Goal: Information Seeking & Learning: Learn about a topic

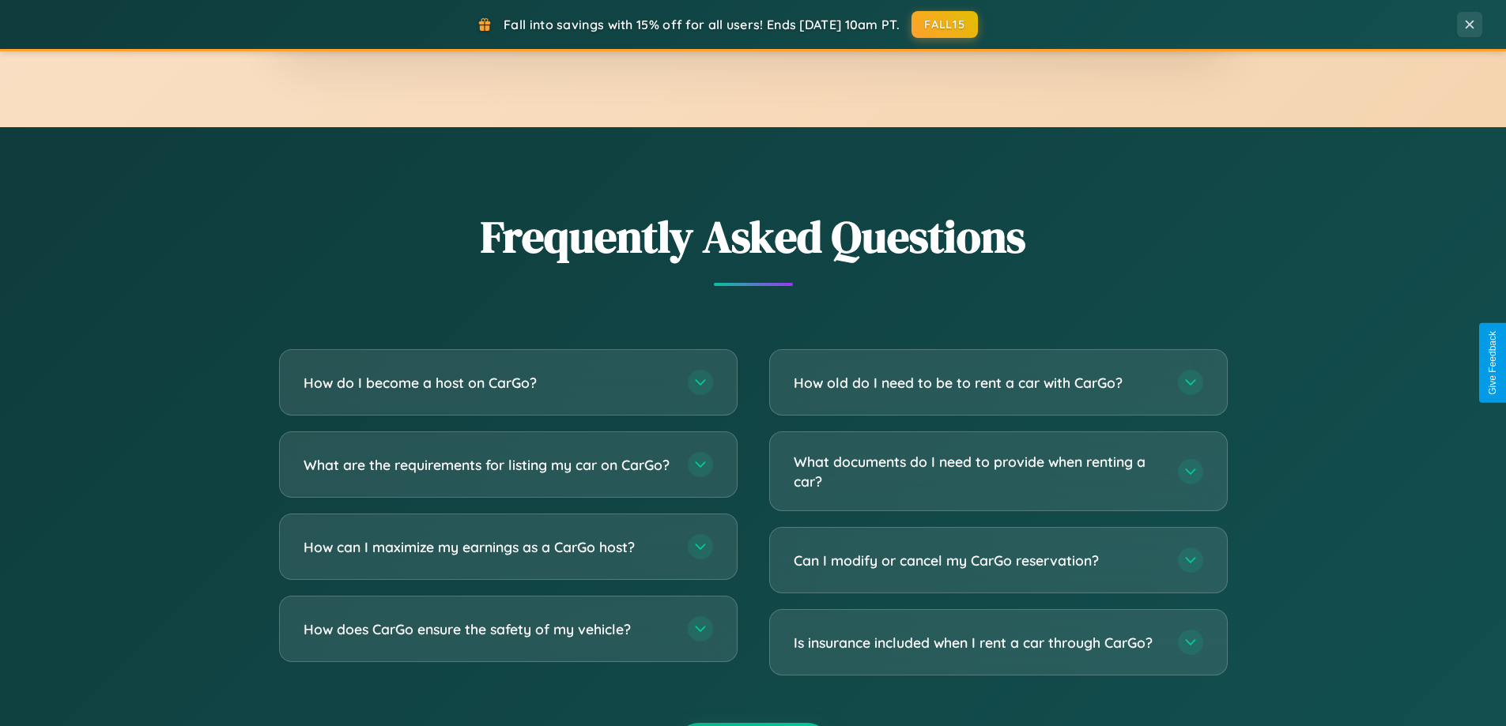
scroll to position [3042, 0]
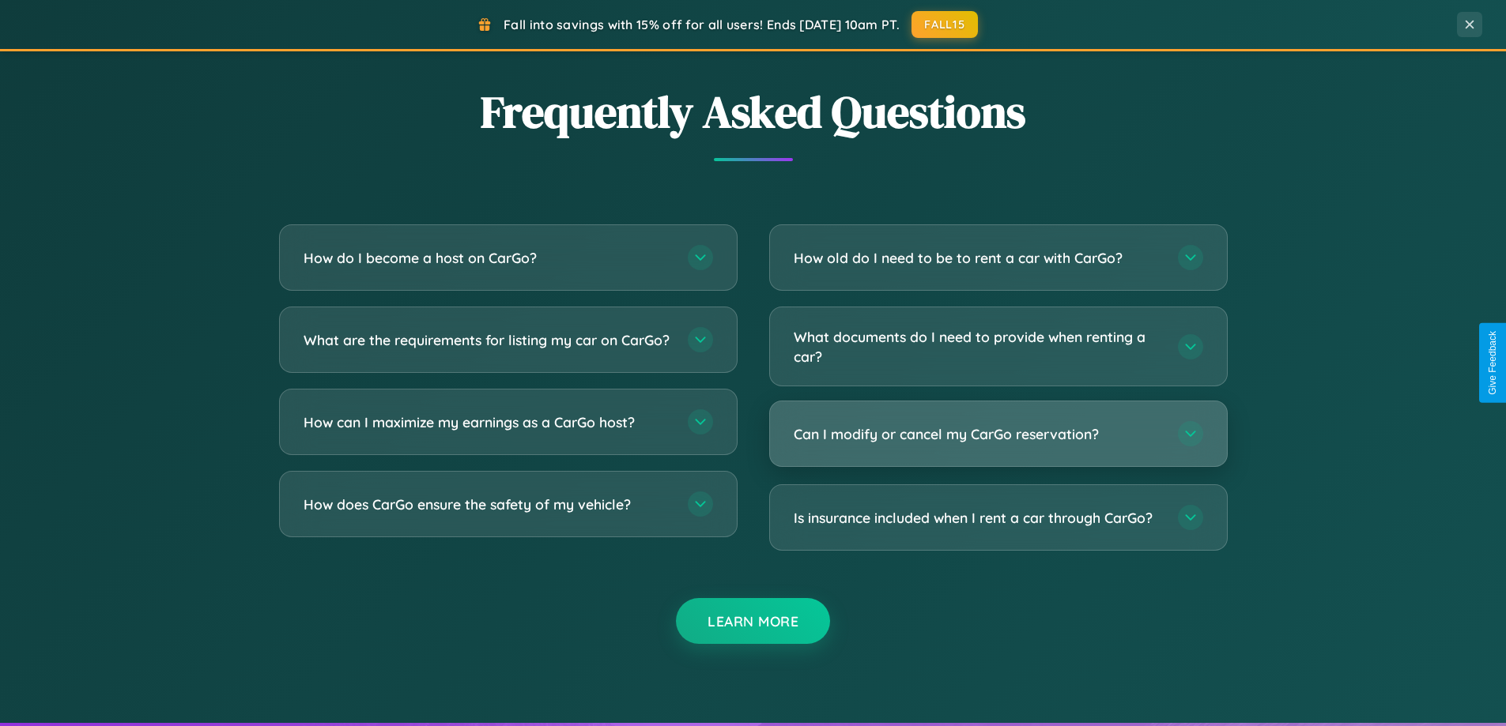
click at [998, 434] on h3 "Can I modify or cancel my CarGo reservation?" at bounding box center [978, 435] width 368 height 20
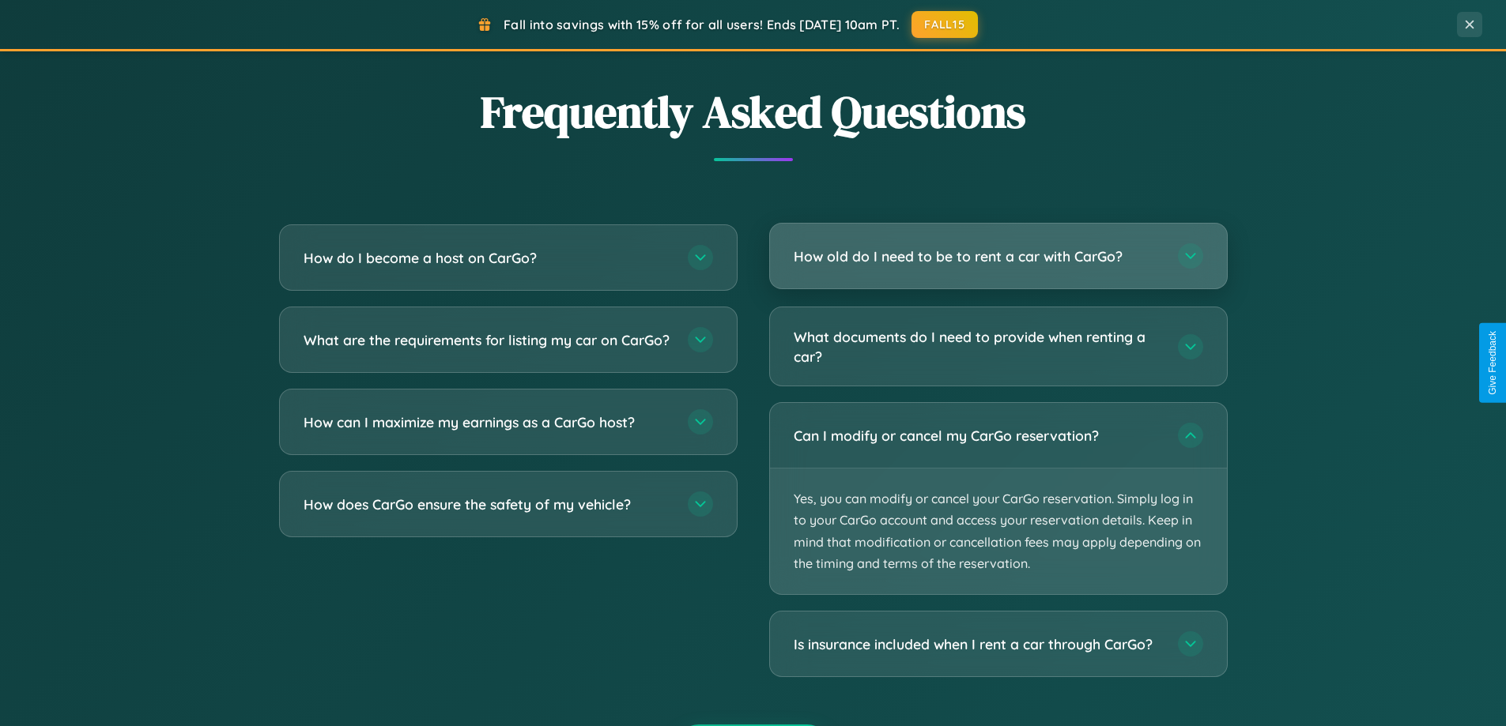
click at [998, 256] on h3 "How old do I need to be to rent a car with CarGo?" at bounding box center [978, 257] width 368 height 20
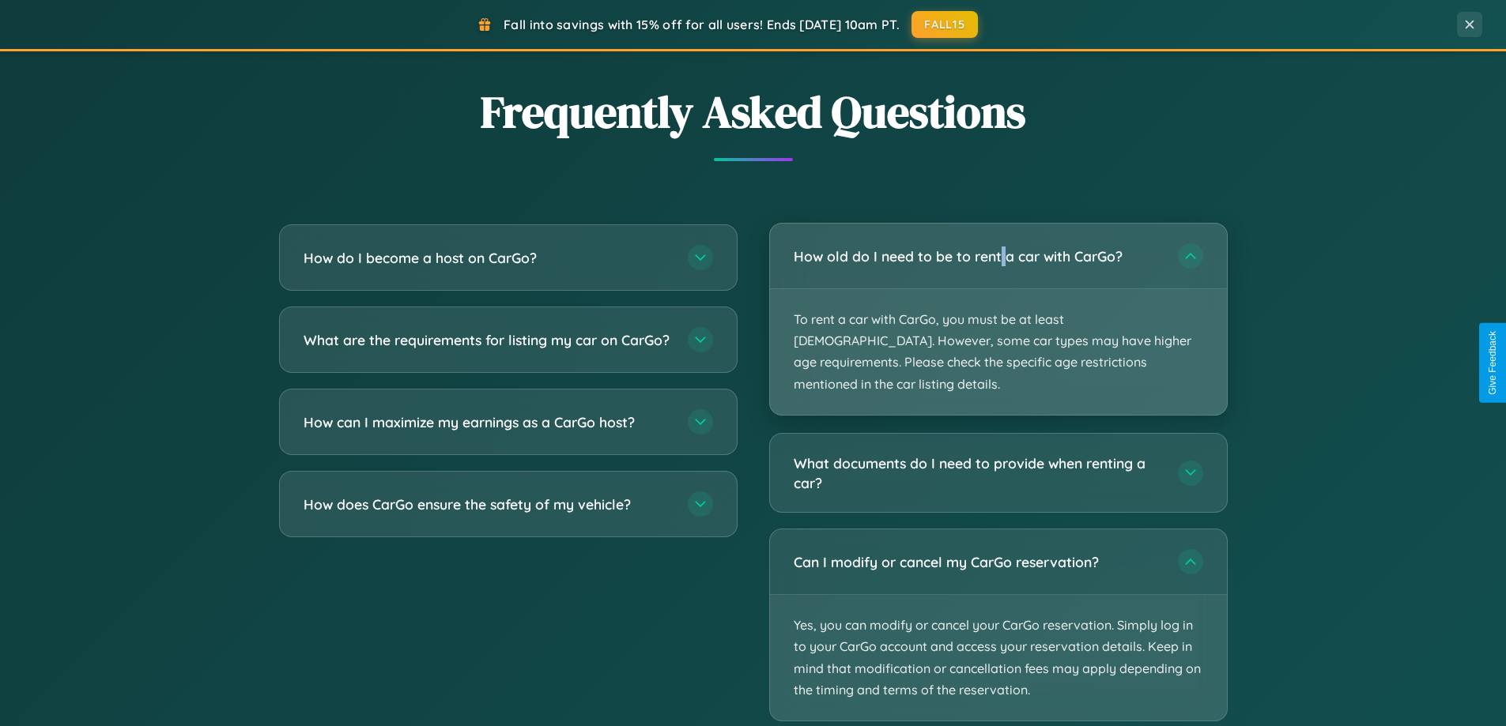
click at [998, 308] on p "To rent a car with CarGo, you must be at least [DEMOGRAPHIC_DATA]. However, som…" at bounding box center [998, 352] width 457 height 126
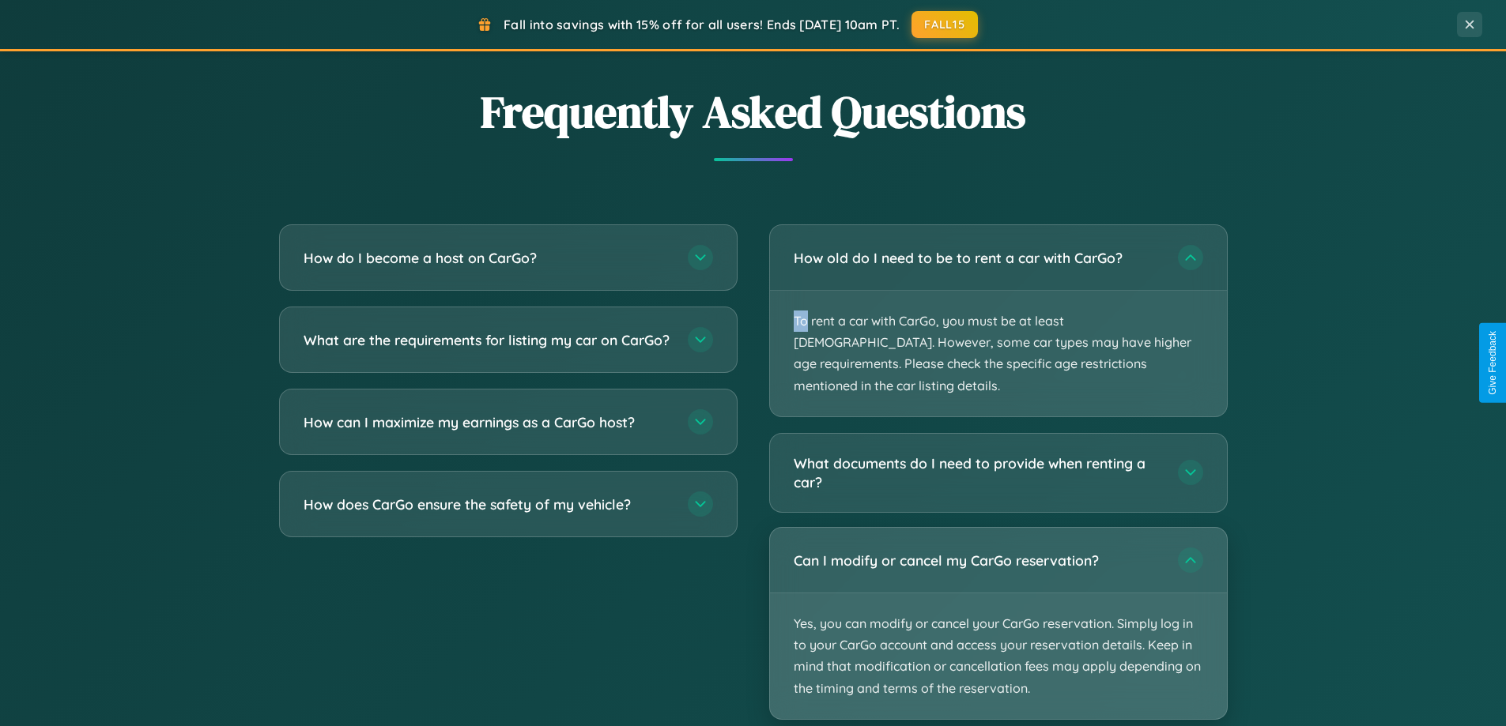
click at [998, 603] on p "Yes, you can modify or cancel your CarGo reservation. Simply log in to your Car…" at bounding box center [998, 657] width 457 height 126
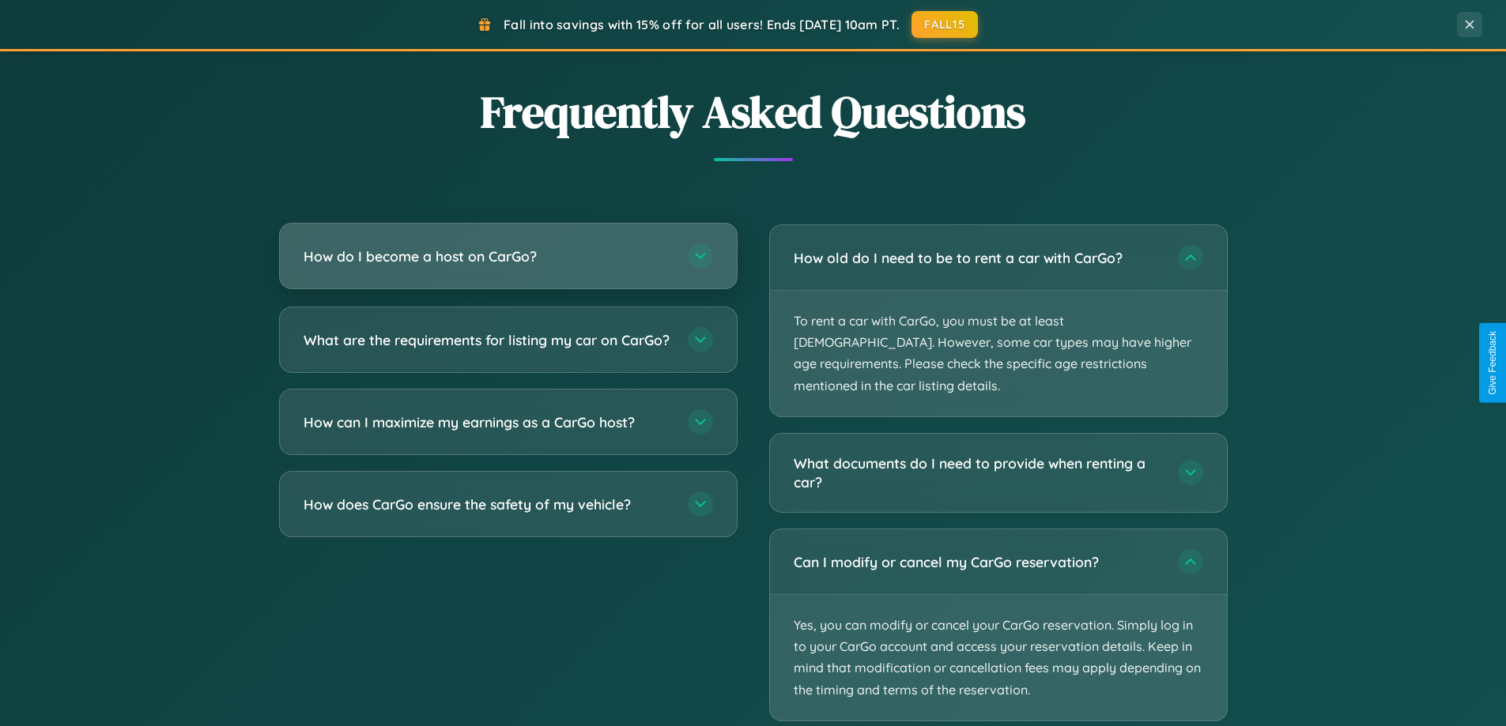
click at [508, 256] on h3 "How do I become a host on CarGo?" at bounding box center [488, 257] width 368 height 20
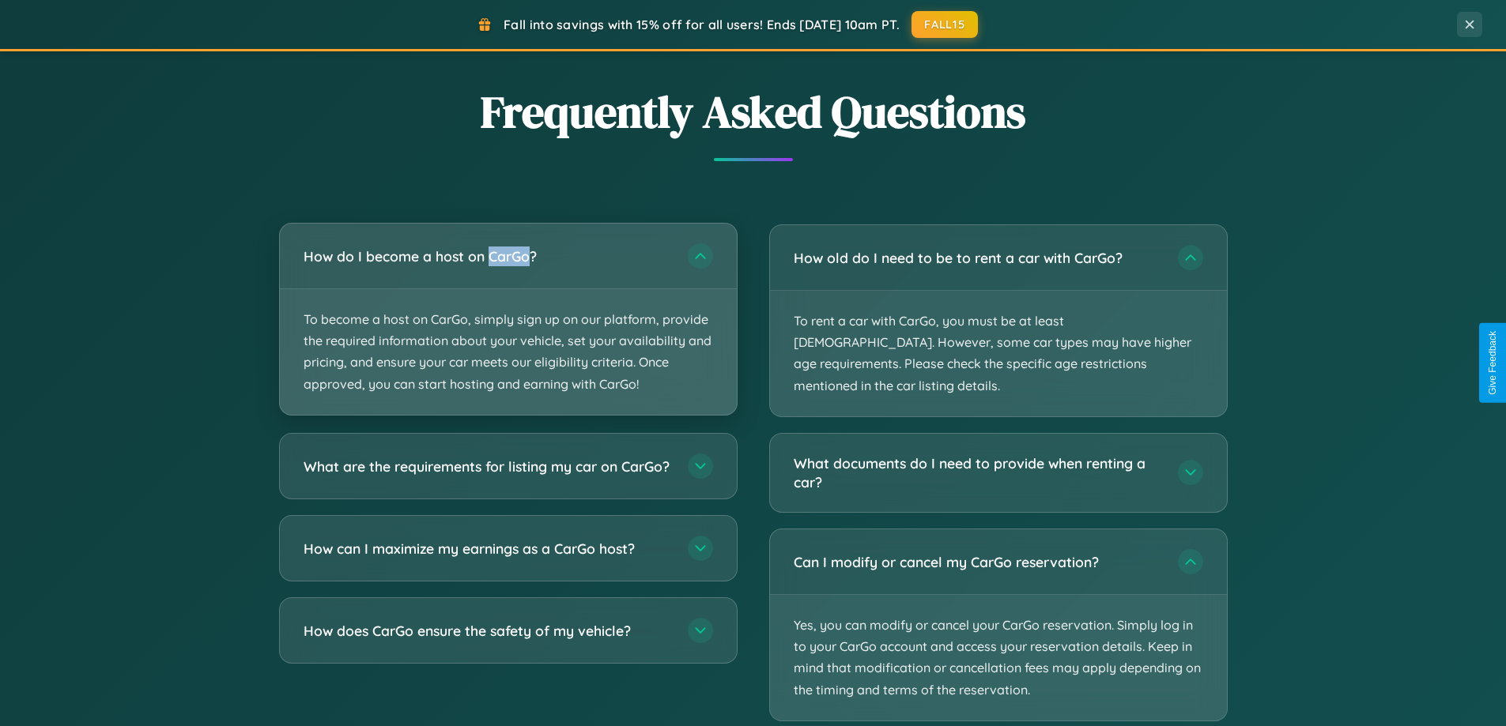
click at [508, 319] on p "To become a host on CarGo, simply sign up on our platform, provide the required…" at bounding box center [508, 352] width 457 height 126
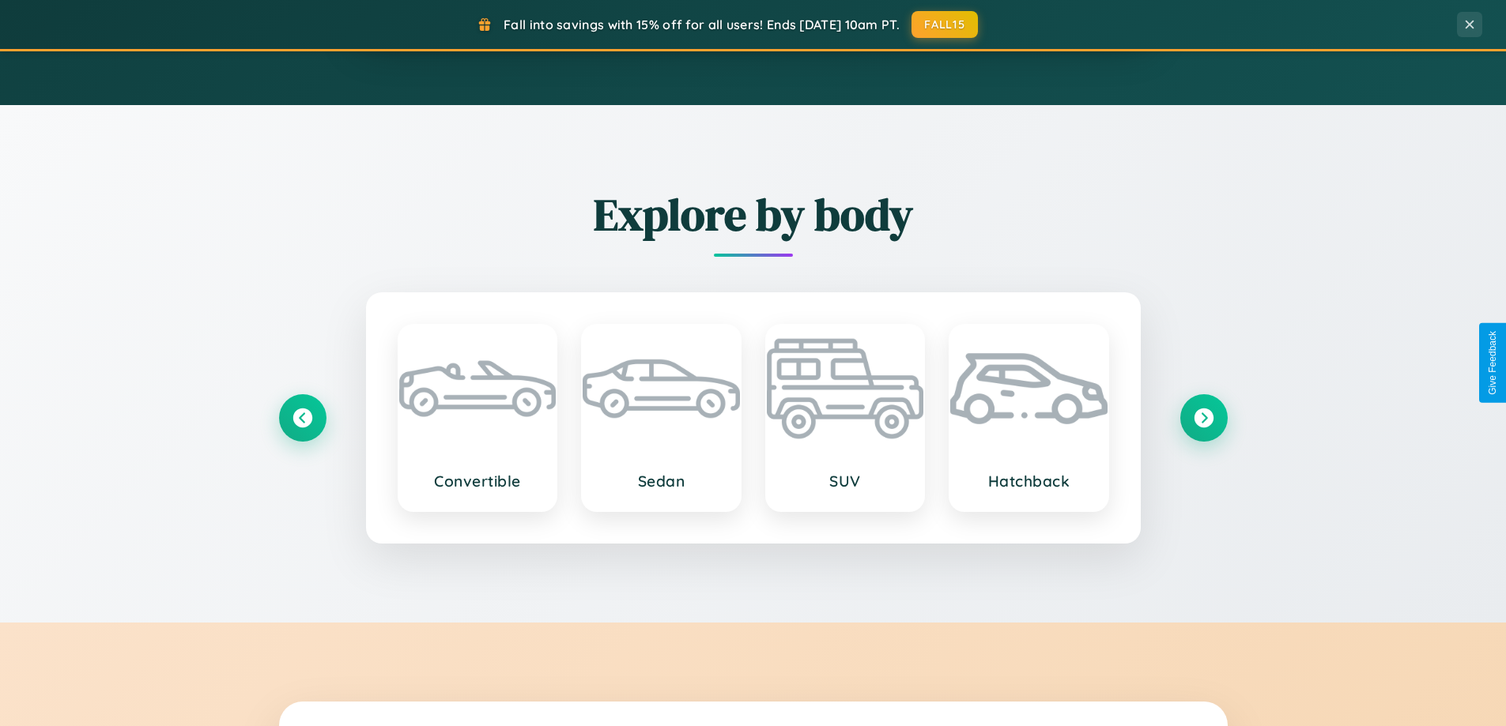
scroll to position [1088, 0]
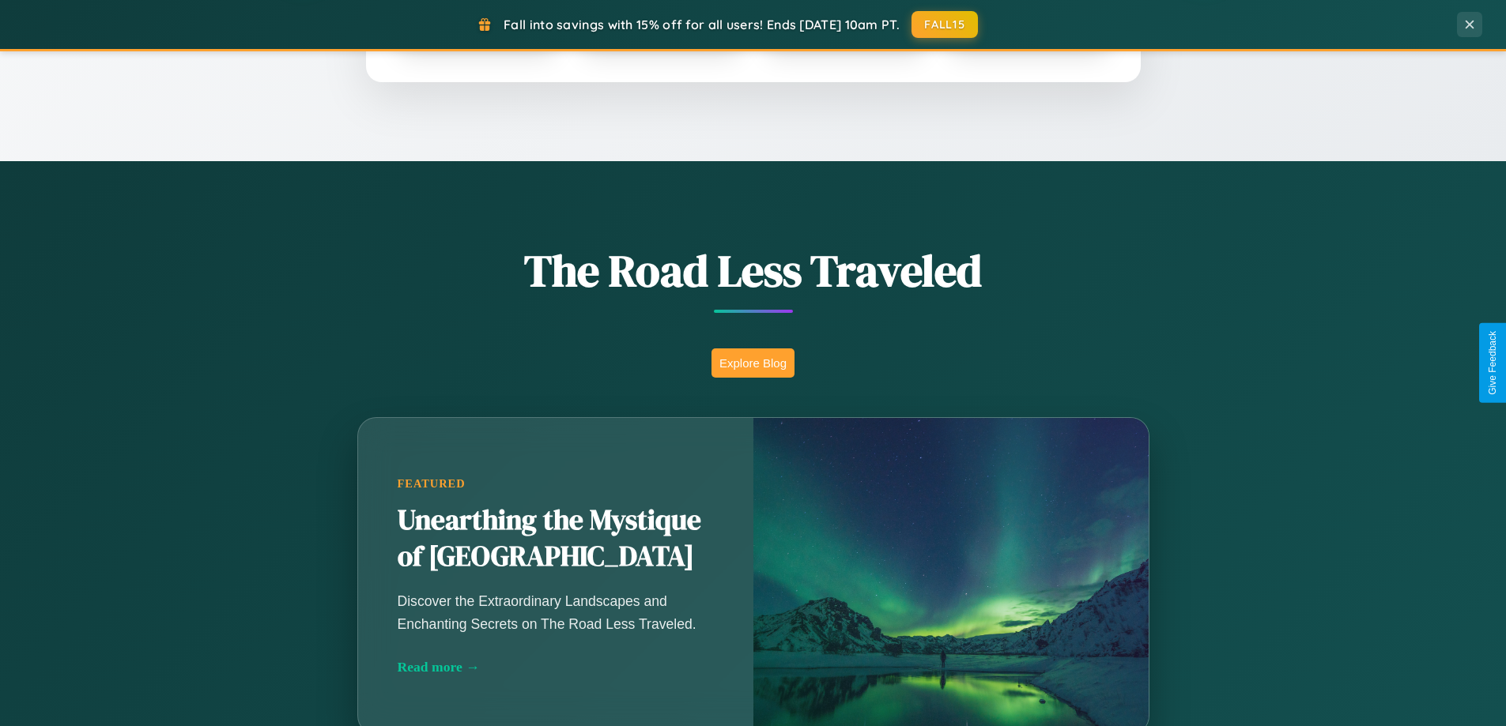
click at [753, 363] on button "Explore Blog" at bounding box center [752, 363] width 83 height 29
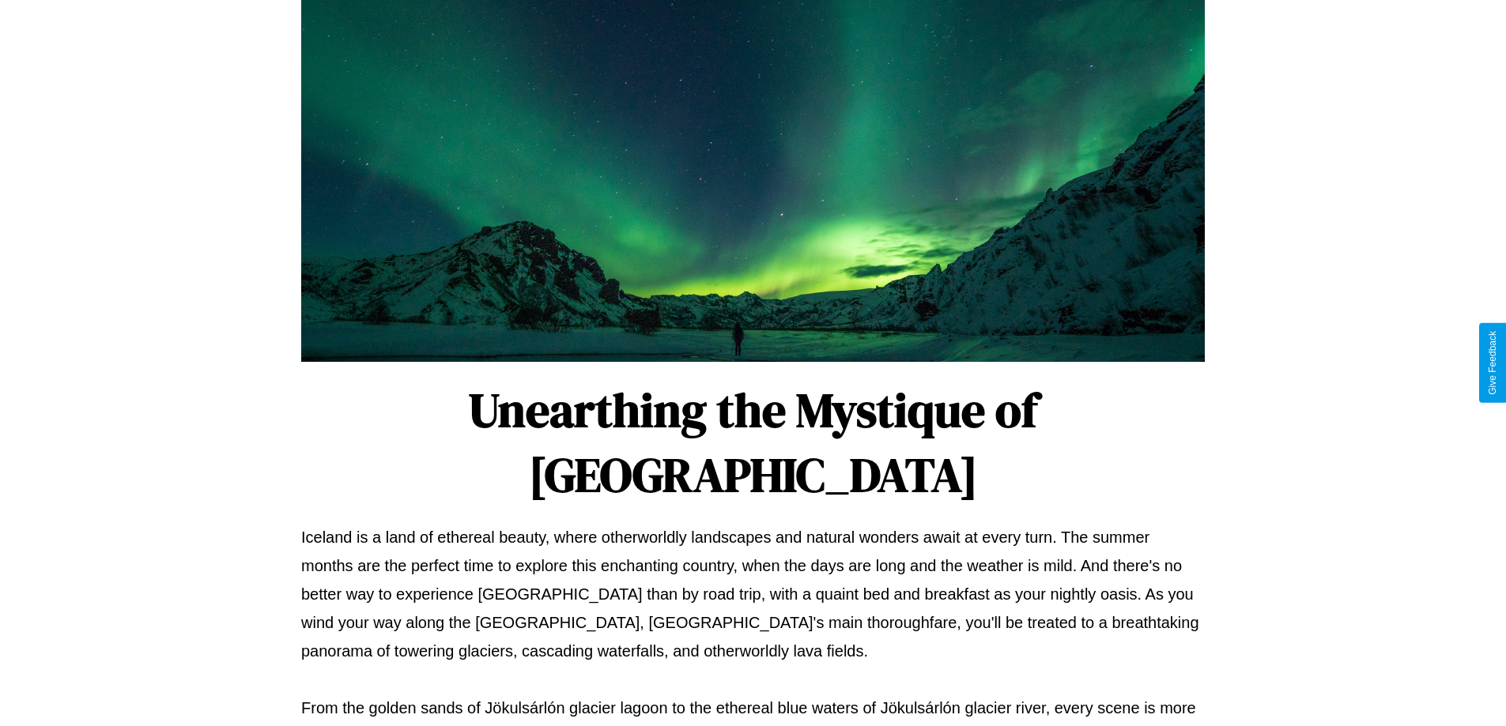
scroll to position [511, 0]
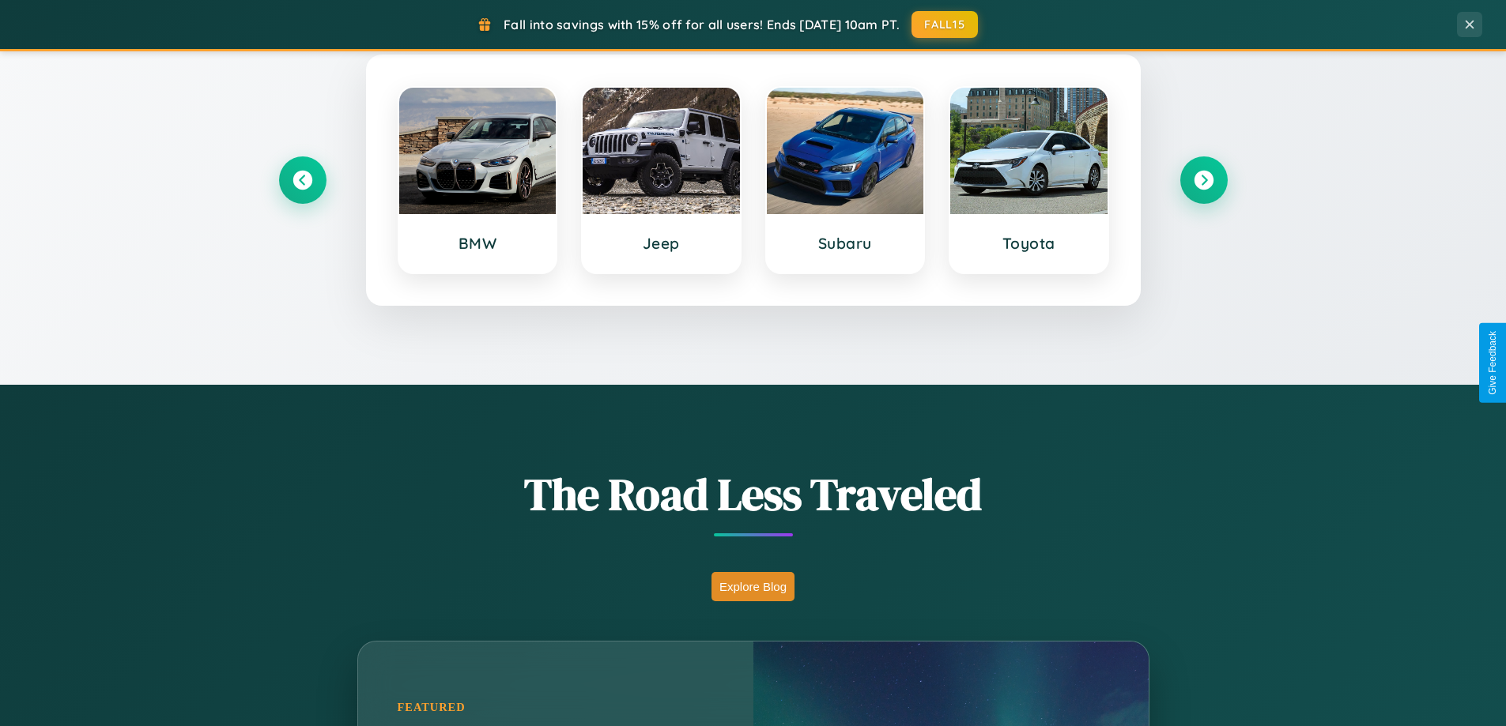
scroll to position [681, 0]
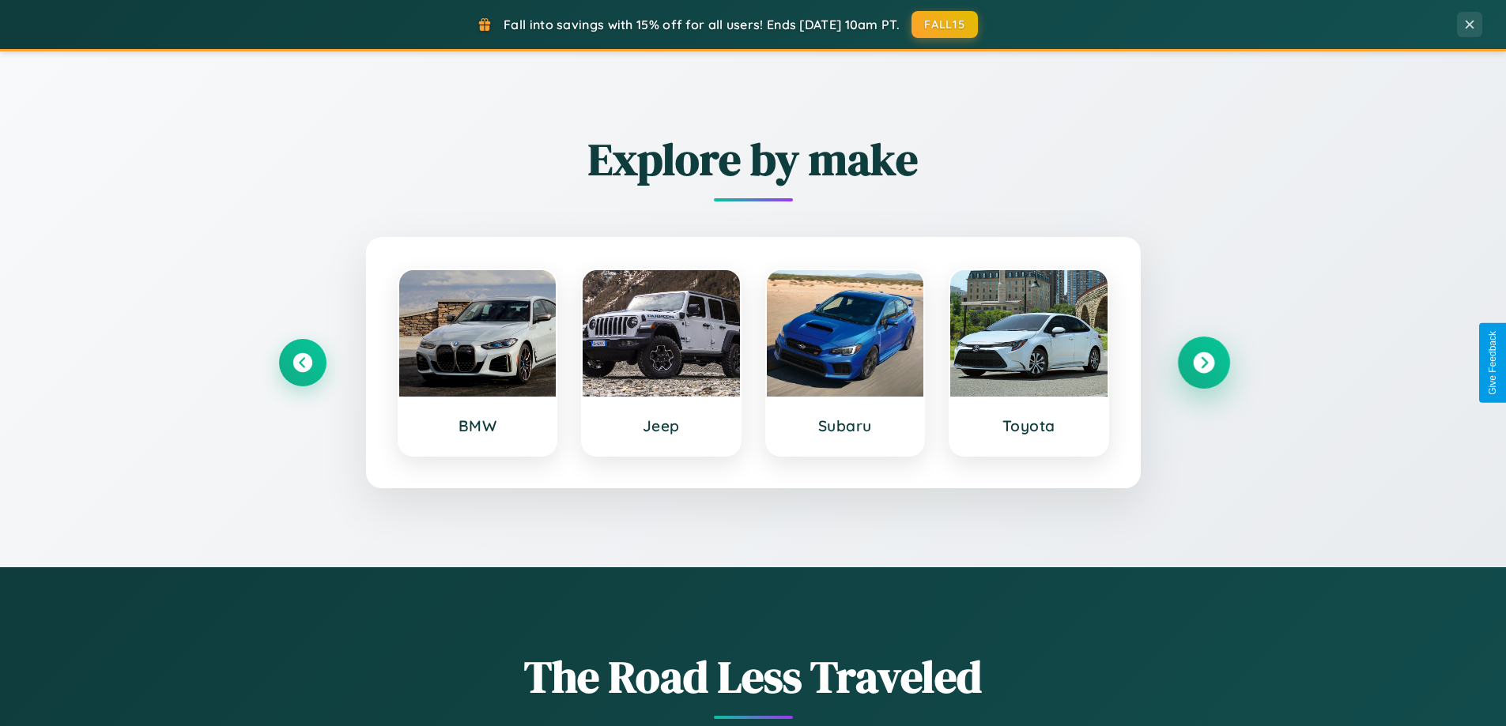
click at [1203, 363] on icon at bounding box center [1203, 363] width 21 height 21
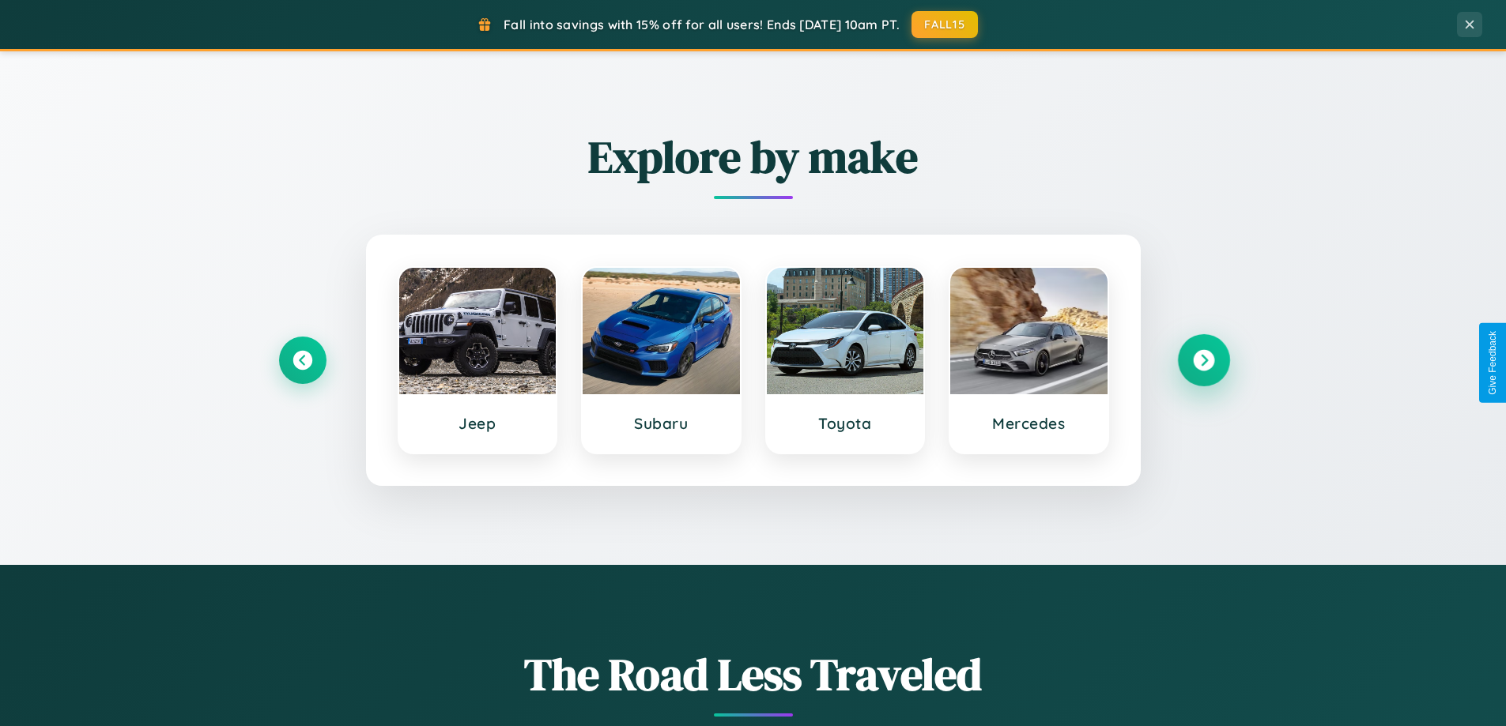
scroll to position [2540, 0]
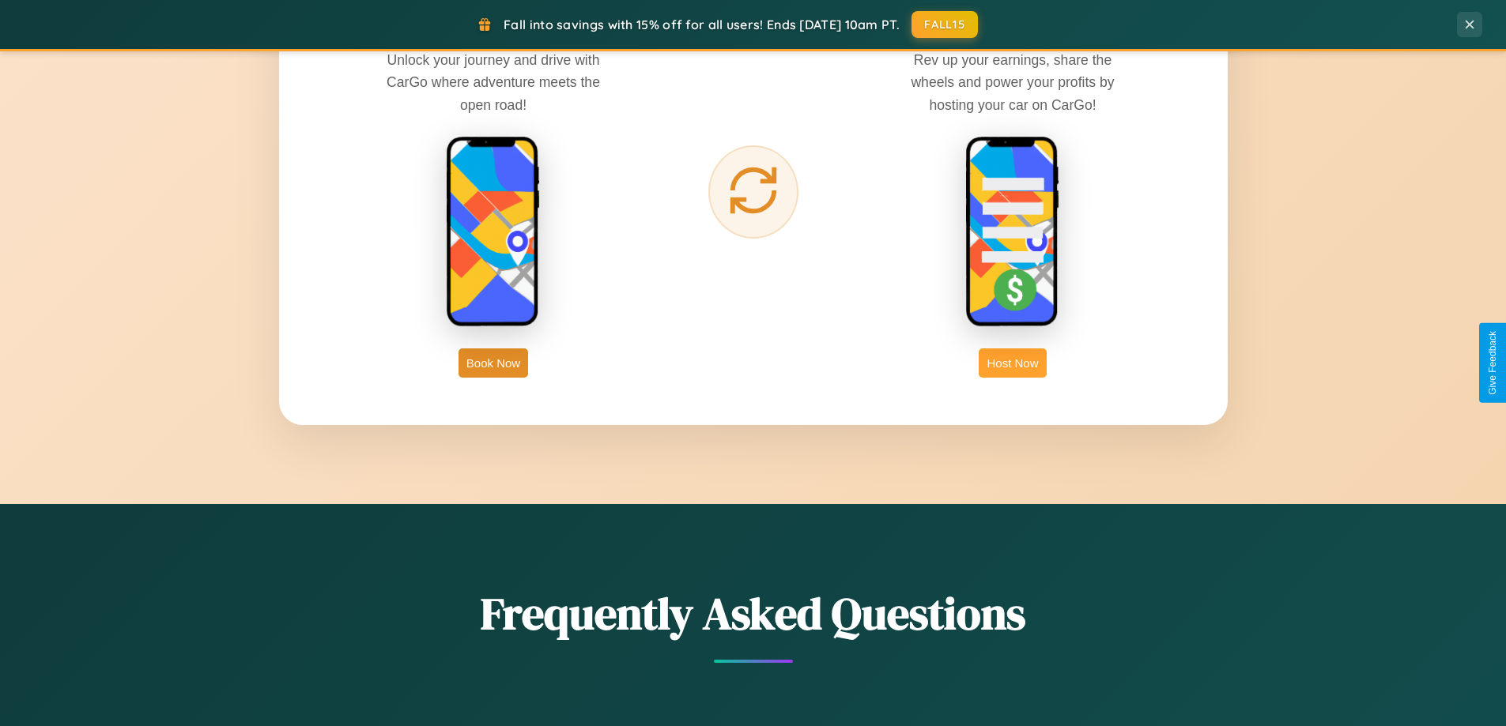
click at [1013, 363] on button "Host Now" at bounding box center [1012, 363] width 67 height 29
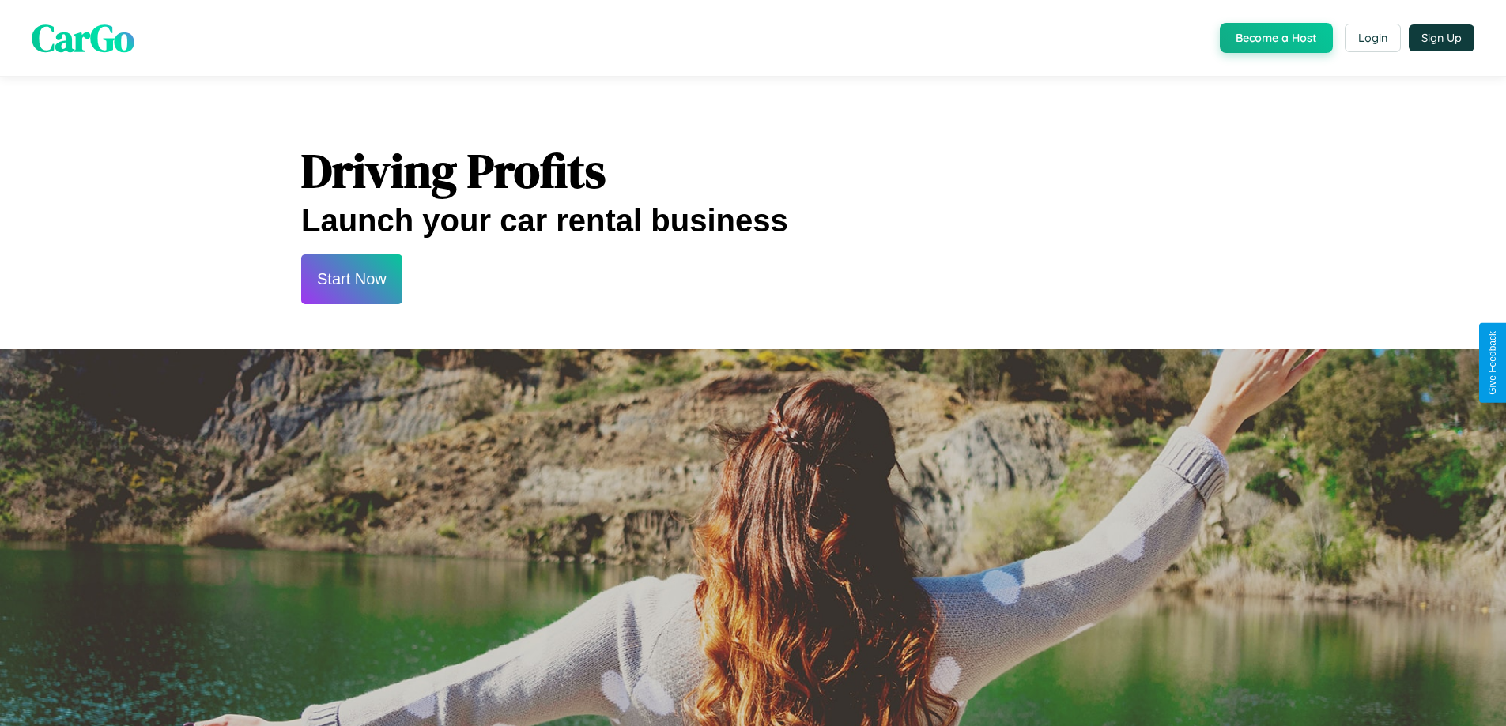
scroll to position [2137, 0]
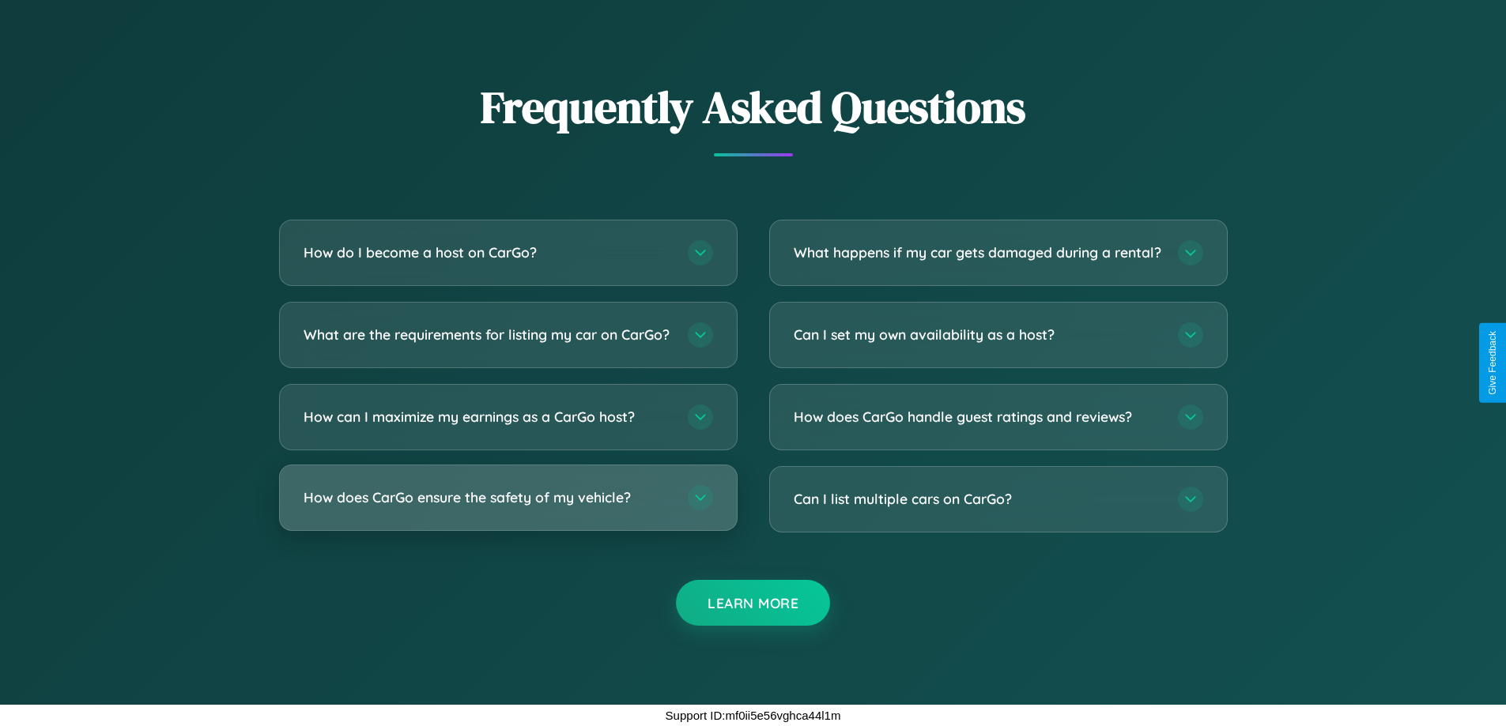
click at [508, 498] on h3 "How does CarGo ensure the safety of my vehicle?" at bounding box center [488, 498] width 368 height 20
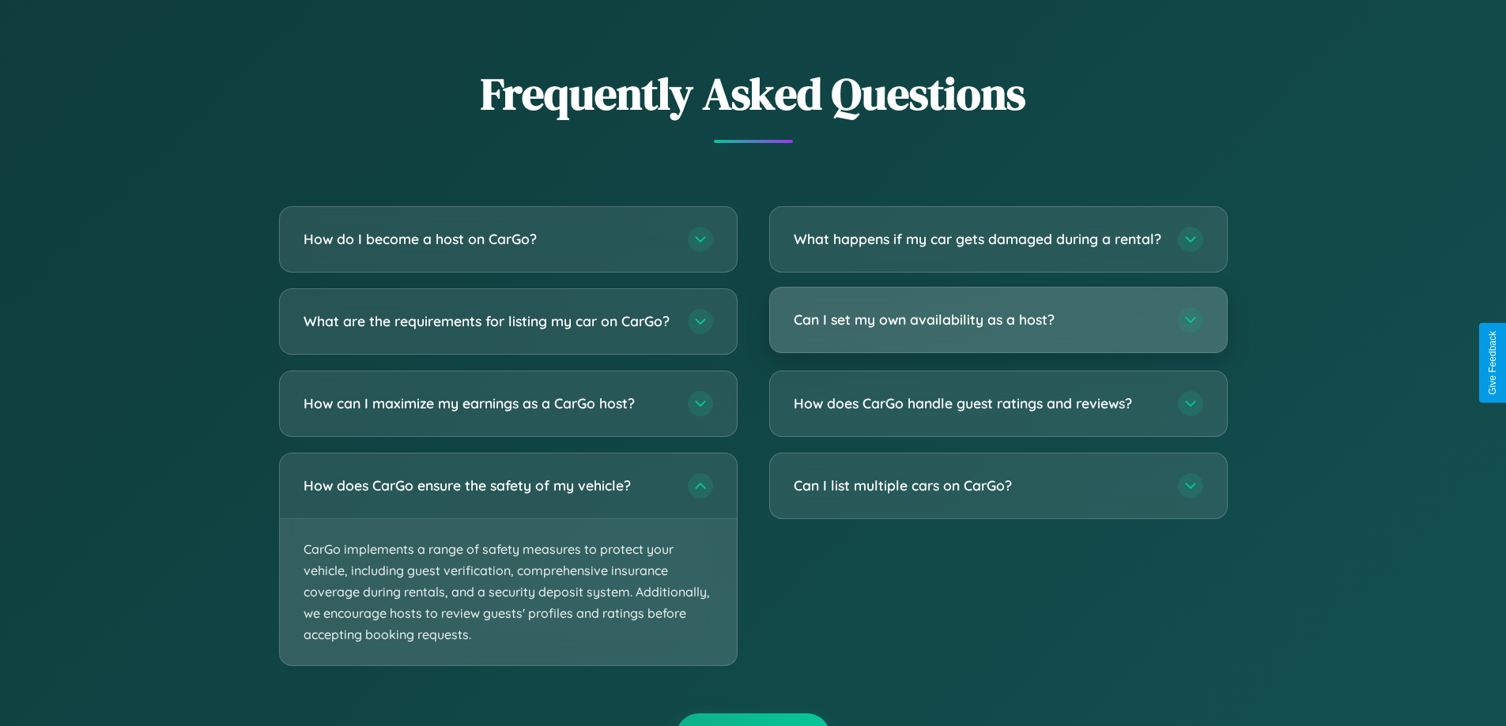
click at [998, 330] on h3 "Can I set my own availability as a host?" at bounding box center [978, 320] width 368 height 20
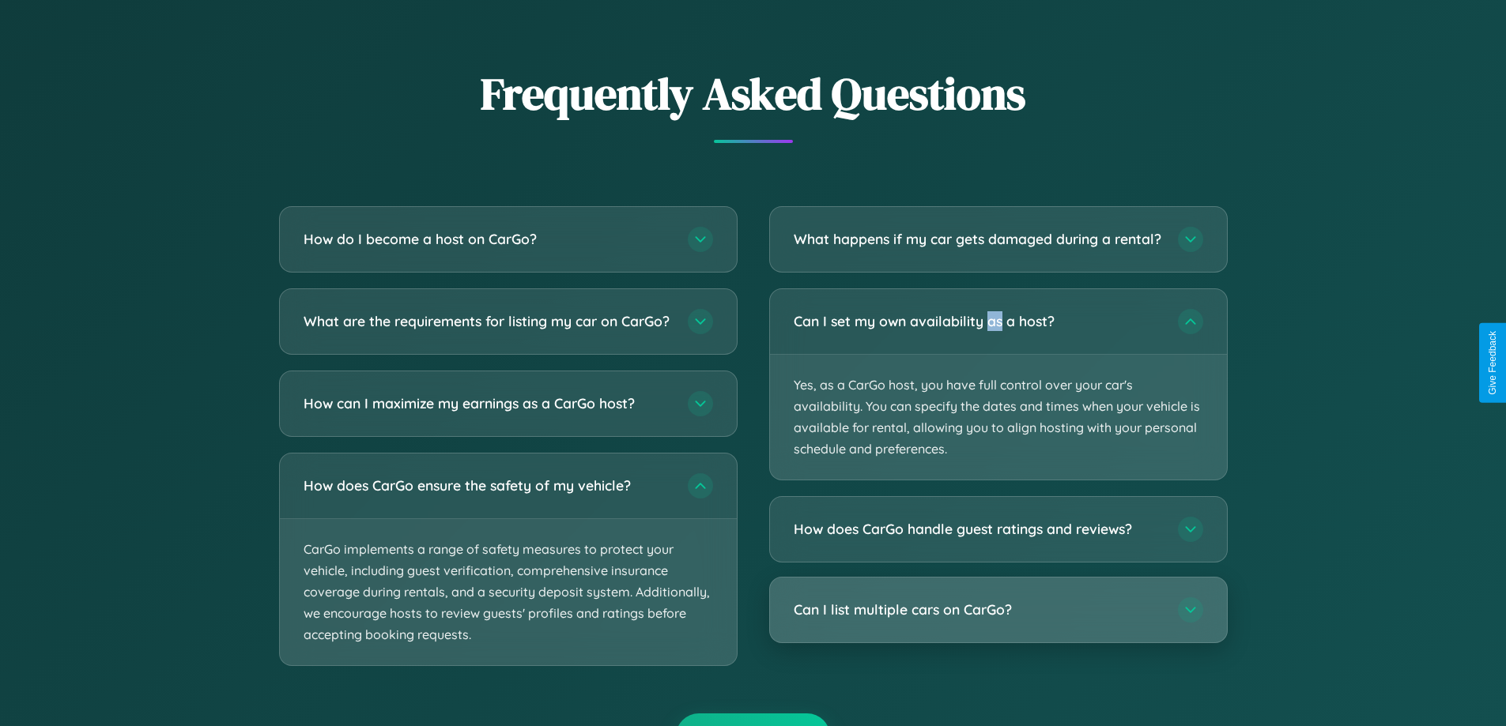
click at [998, 621] on h3 "Can I list multiple cars on CarGo?" at bounding box center [978, 611] width 368 height 20
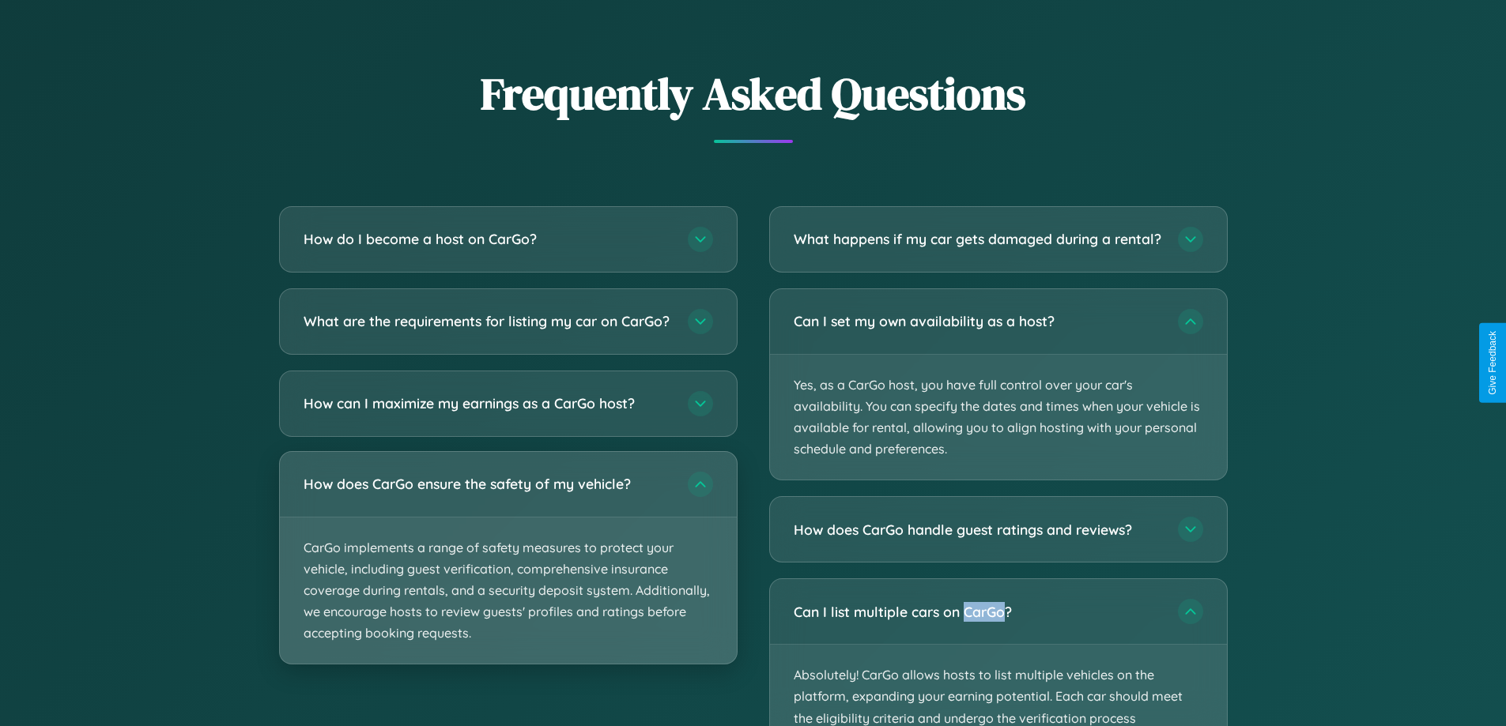
click at [508, 572] on p "CarGo implements a range of safety measures to protect your vehicle, including …" at bounding box center [508, 591] width 457 height 147
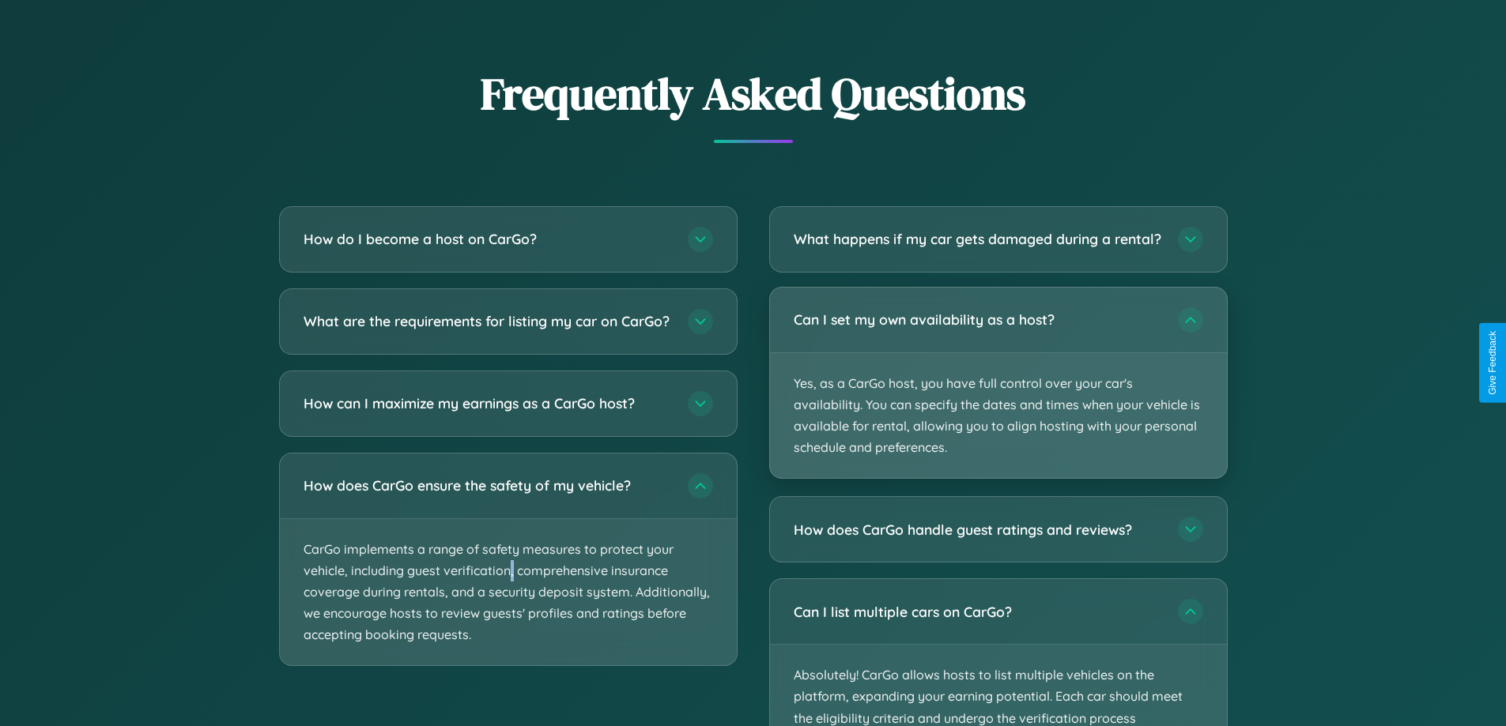
click at [998, 398] on p "Yes, as a CarGo host, you have full control over your car's availability. You c…" at bounding box center [998, 416] width 457 height 126
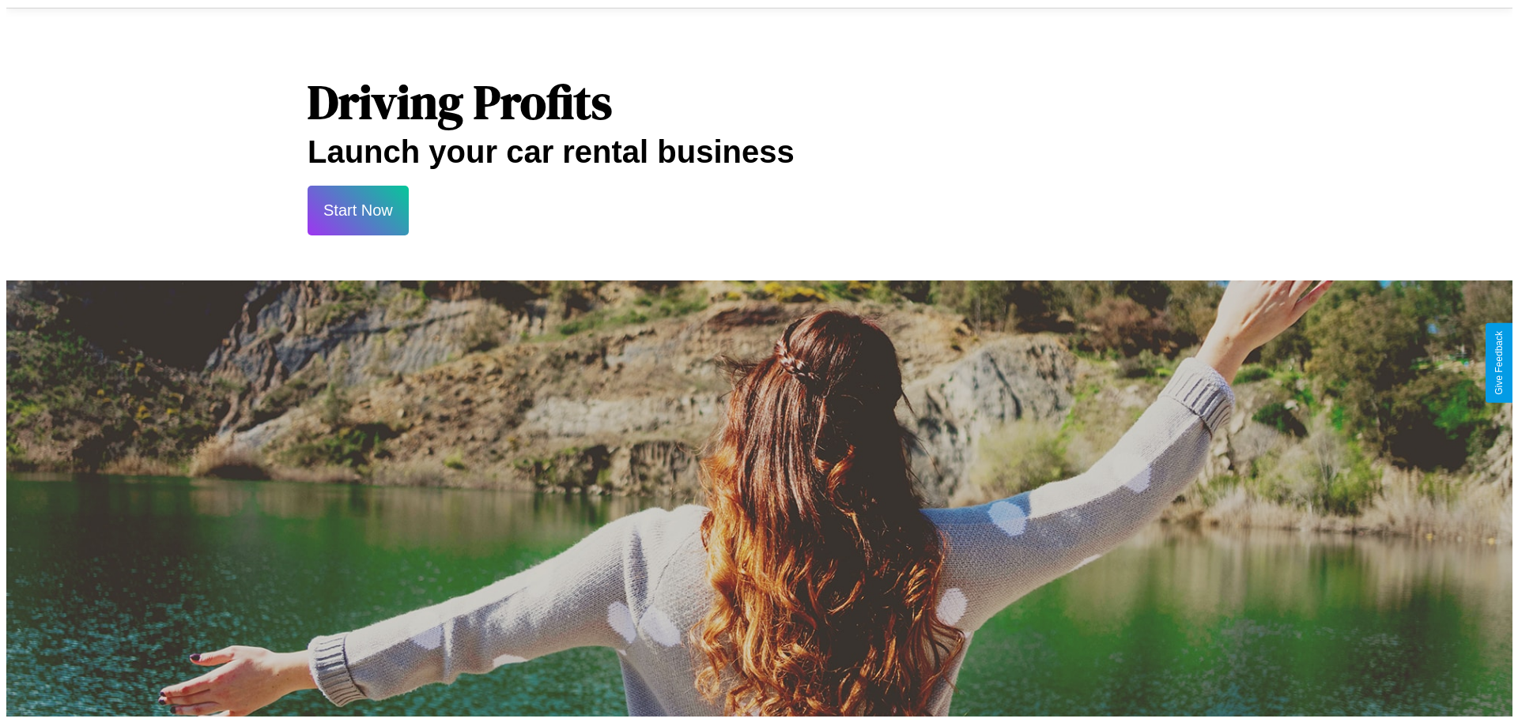
scroll to position [0, 0]
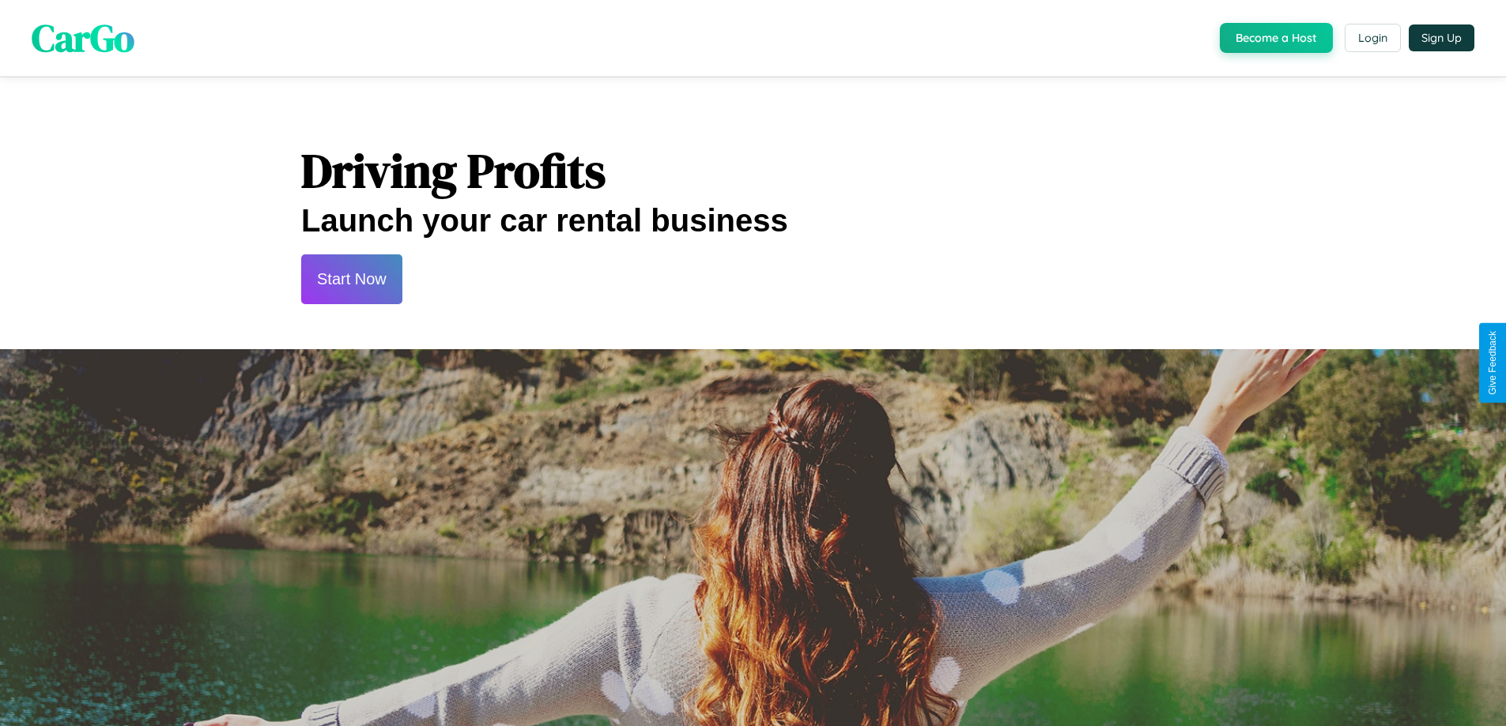
click at [351, 279] on button "Start Now" at bounding box center [351, 280] width 101 height 50
